Goal: Find specific page/section: Find specific page/section

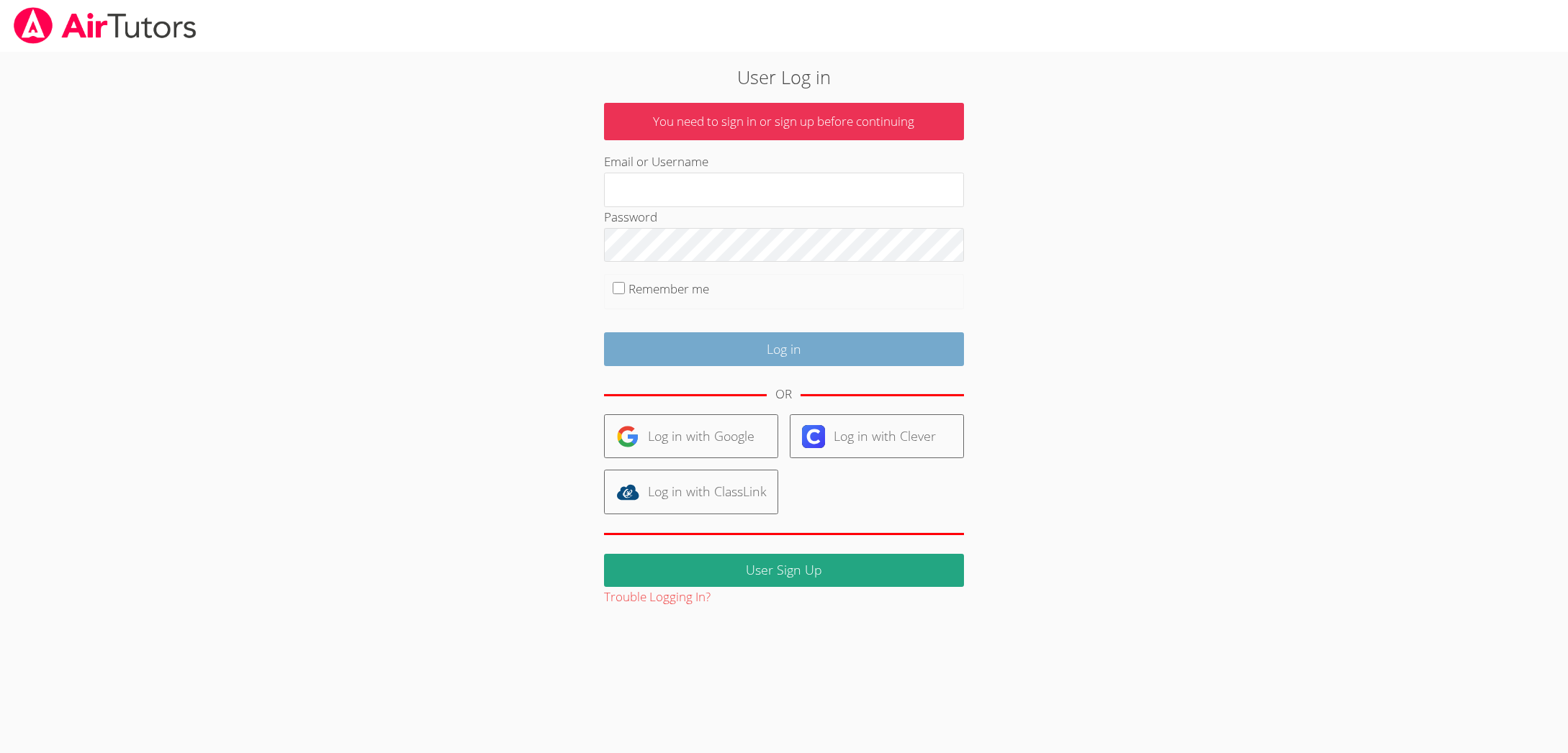
type input "[EMAIL_ADDRESS][DOMAIN_NAME]"
click at [828, 344] on input "Log in" at bounding box center [783, 349] width 360 height 34
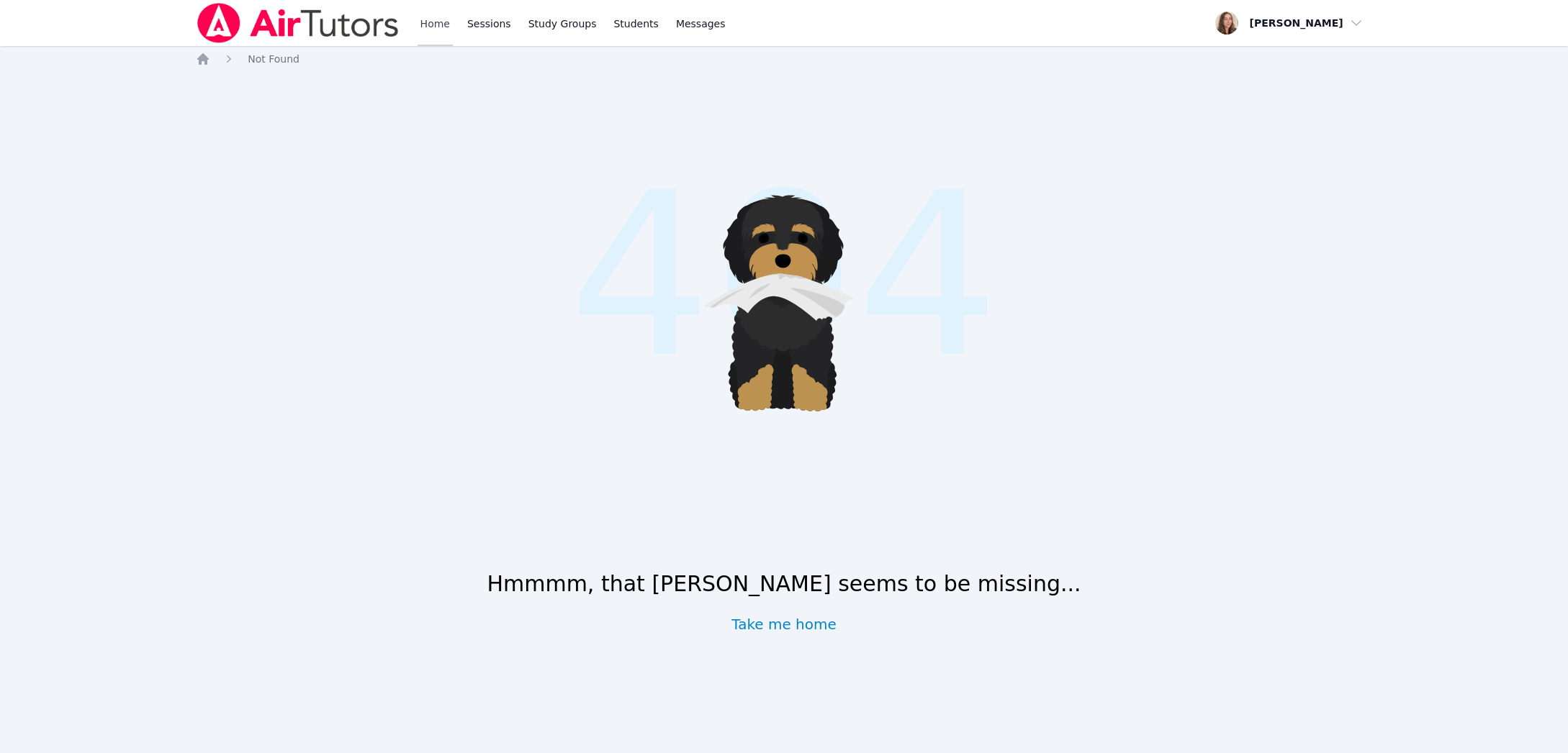
click at [436, 24] on link "Home" at bounding box center [435, 23] width 35 height 46
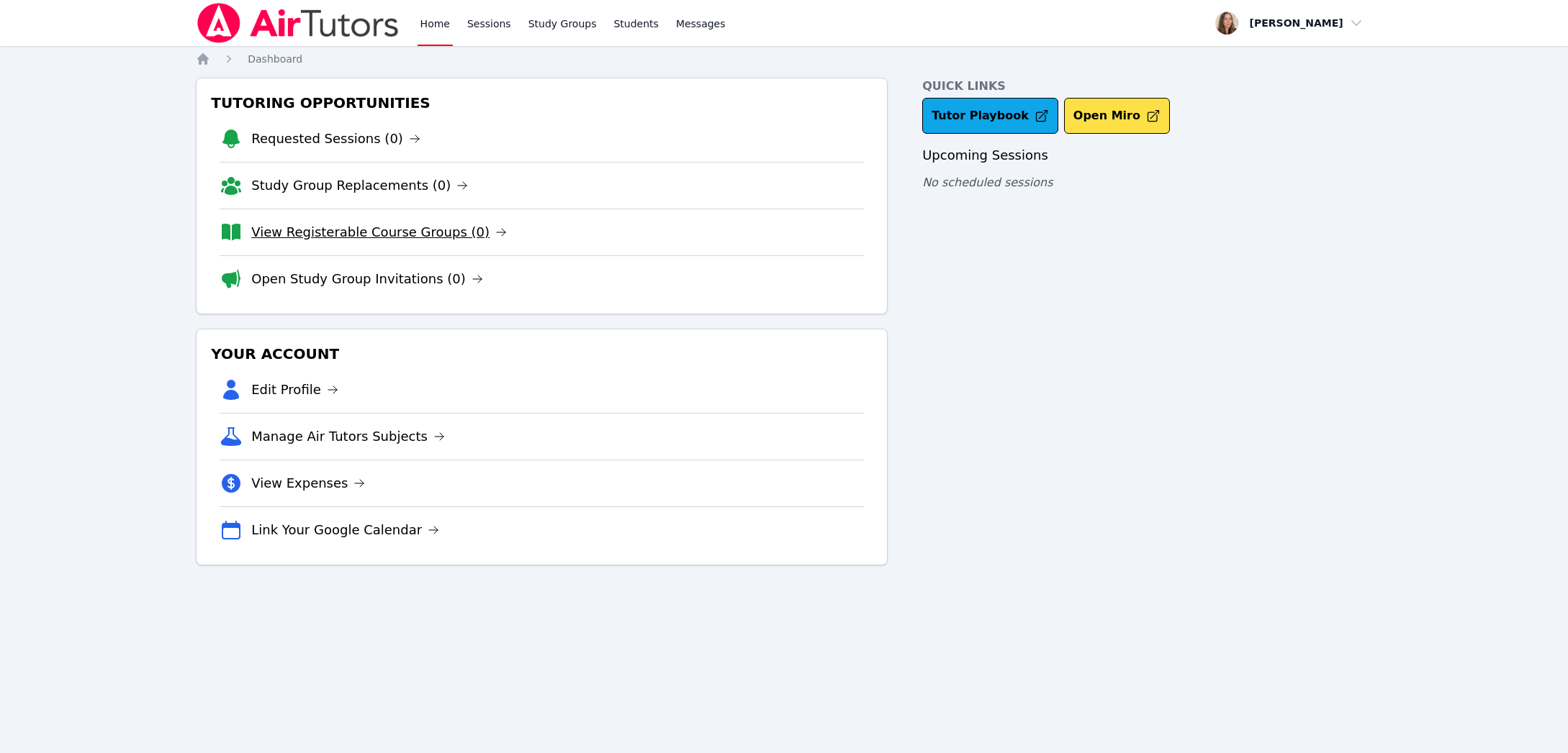
click at [432, 232] on link "View Registerable Course Groups (0)" at bounding box center [379, 232] width 256 height 20
